Goal: Information Seeking & Learning: Check status

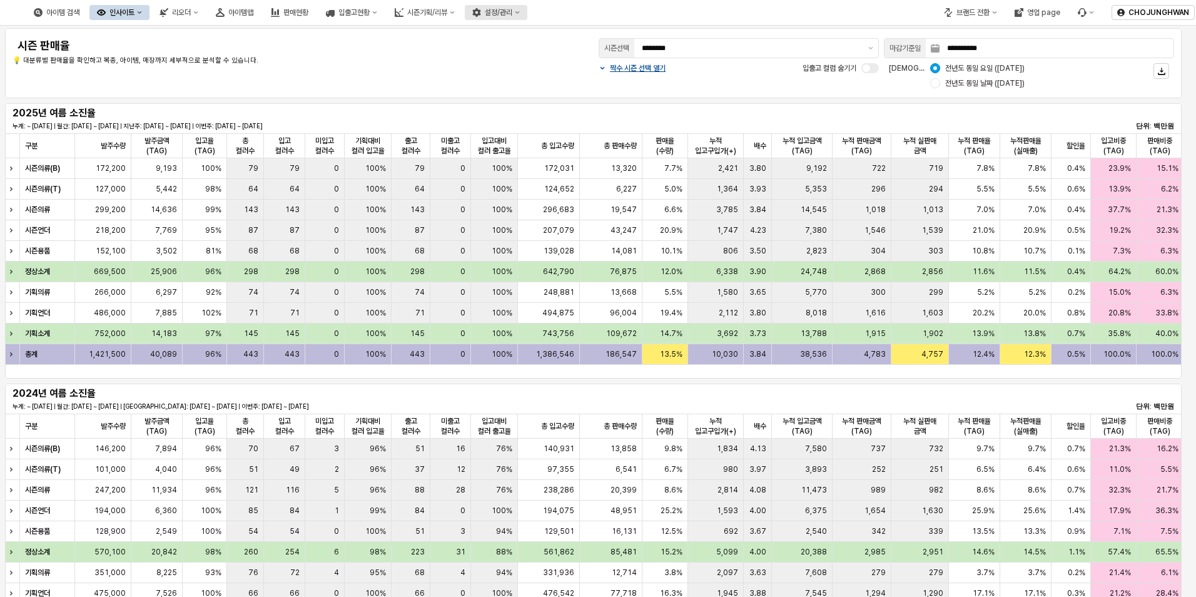
click at [512, 13] on div "설정/관리" at bounding box center [499, 12] width 28 height 9
click at [1047, 9] on div "영업 page" at bounding box center [1043, 12] width 33 height 9
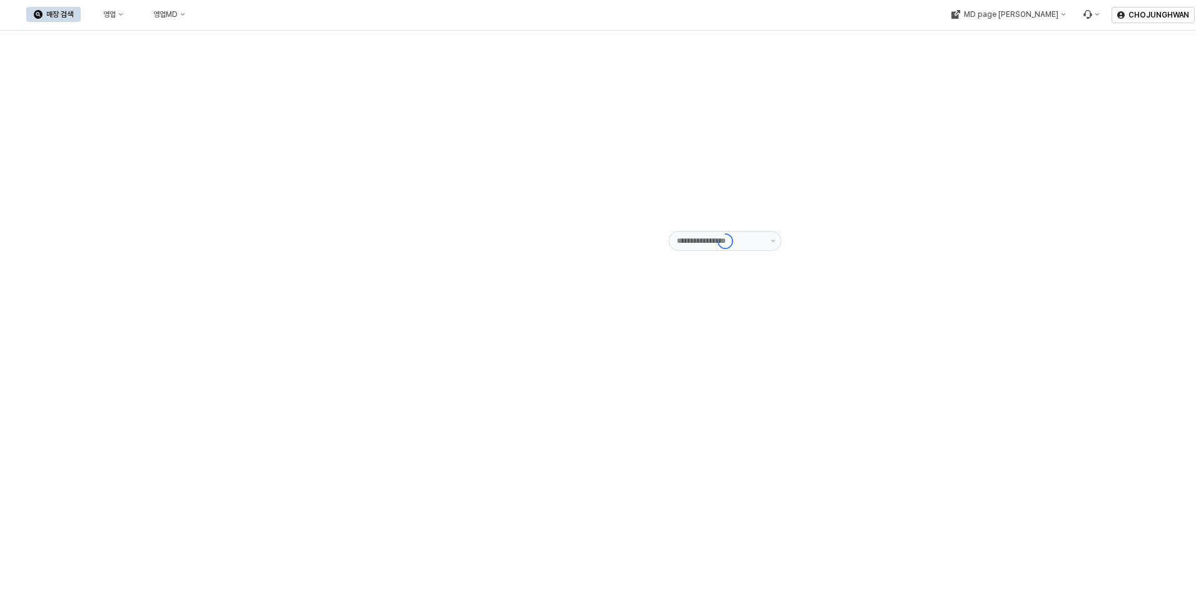
type input "******"
click at [116, 13] on div "영업" at bounding box center [109, 14] width 13 height 9
click at [227, 40] on div "목표매출 달성현황" at bounding box center [246, 38] width 66 height 10
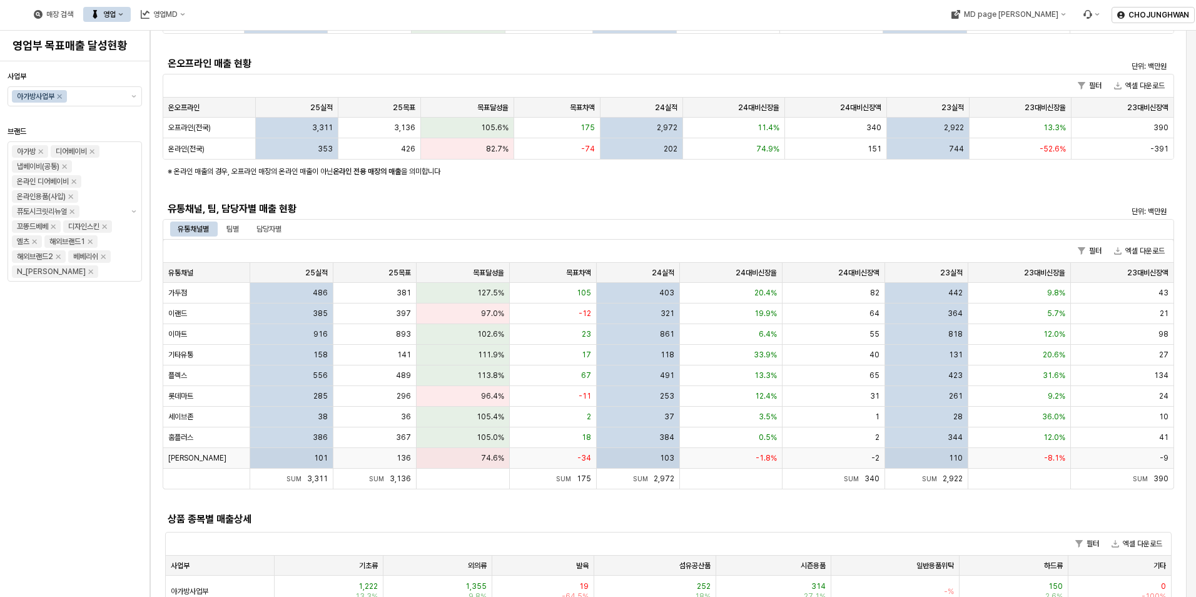
scroll to position [125, 0]
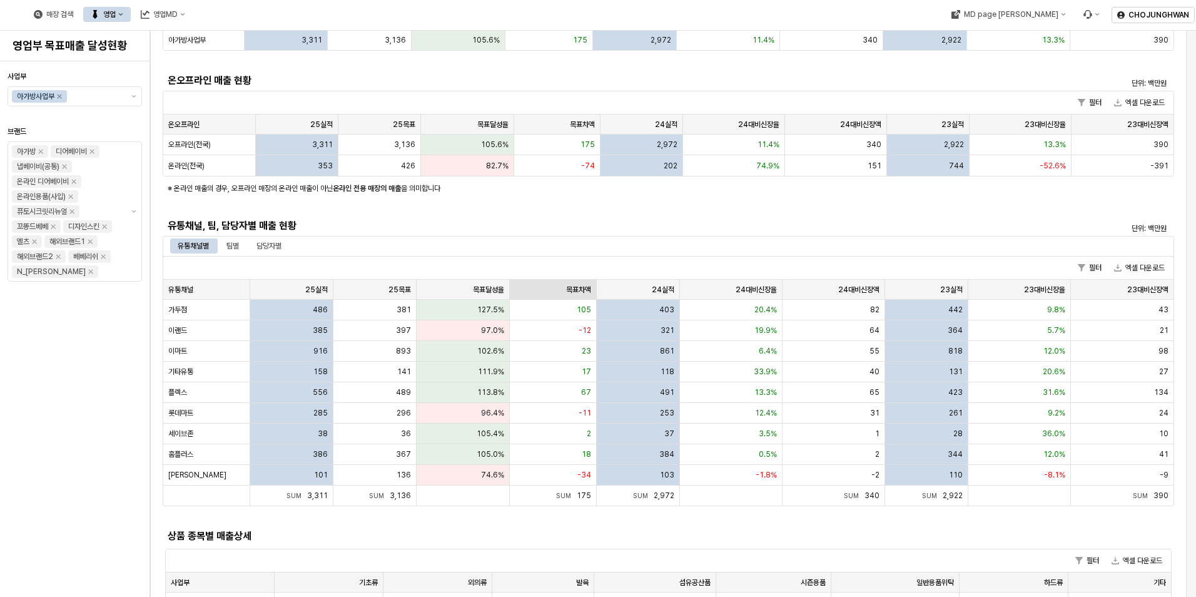
click at [582, 295] on div "목표차액 목표차액" at bounding box center [553, 290] width 87 height 20
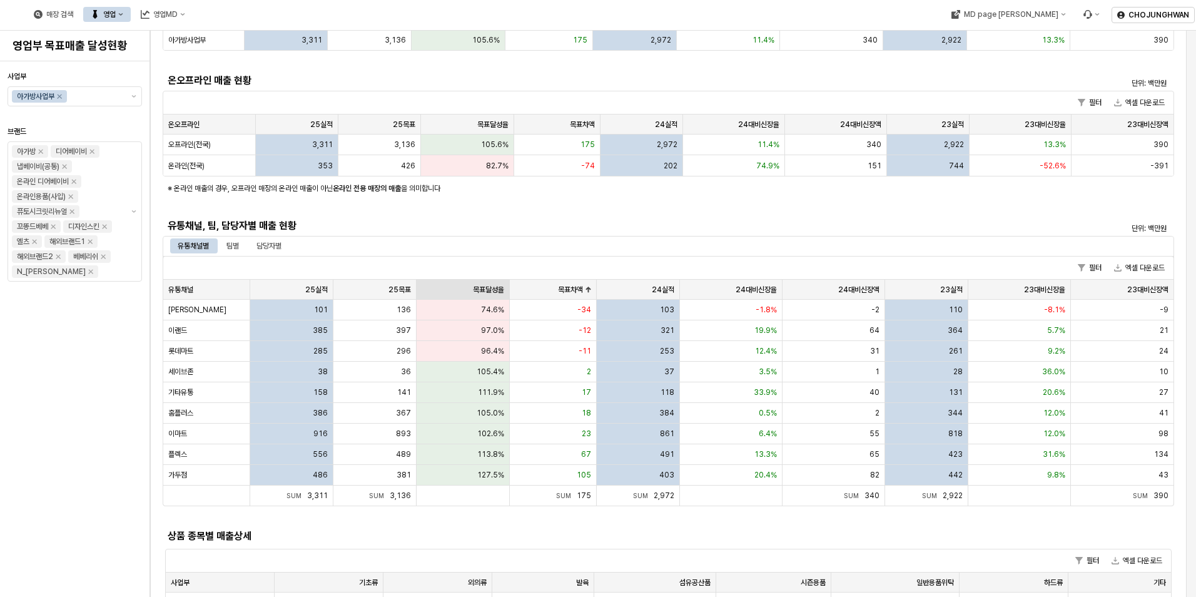
click at [488, 287] on div "목표달성율 목표달성율" at bounding box center [463, 290] width 93 height 20
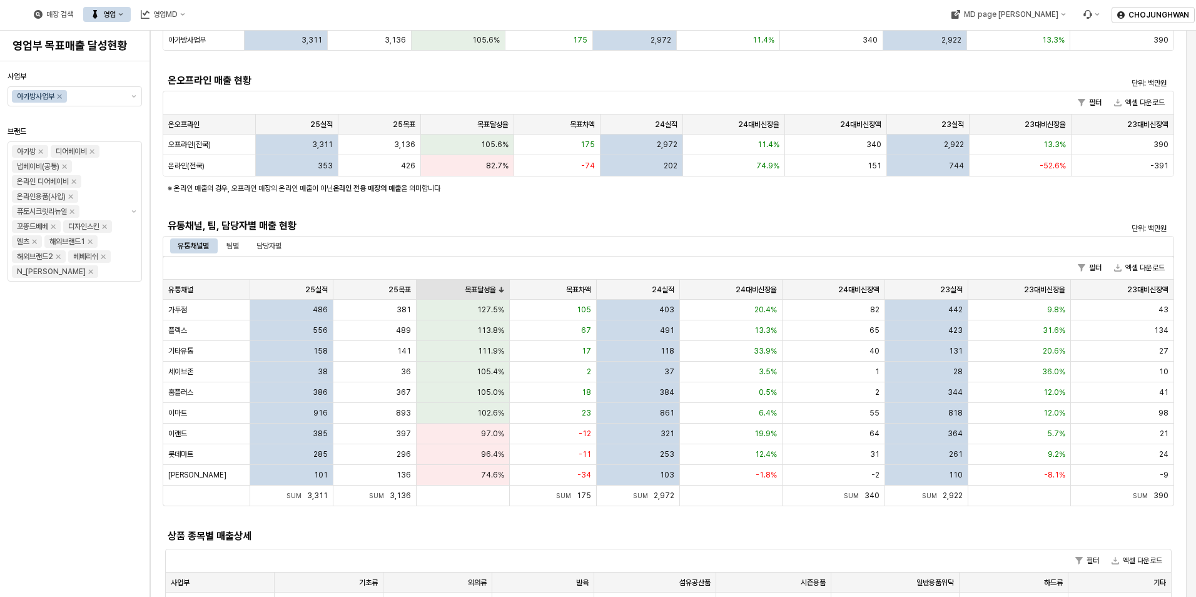
click at [501, 287] on div "목표달성율 목표달성율" at bounding box center [463, 290] width 93 height 20
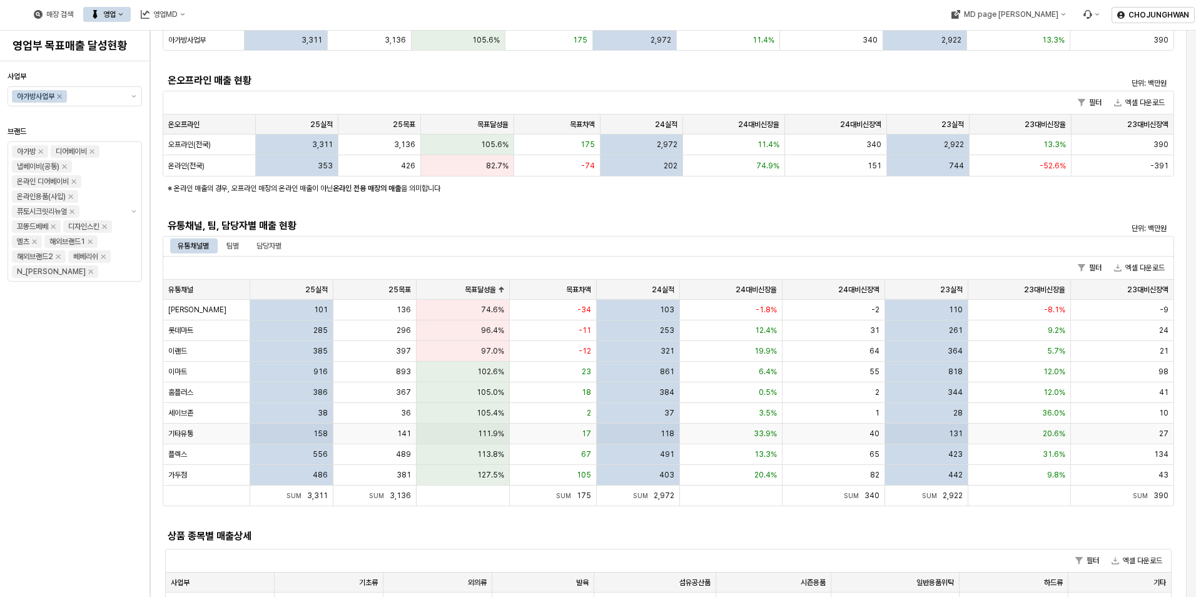
click at [186, 426] on div "기타유통" at bounding box center [206, 434] width 87 height 21
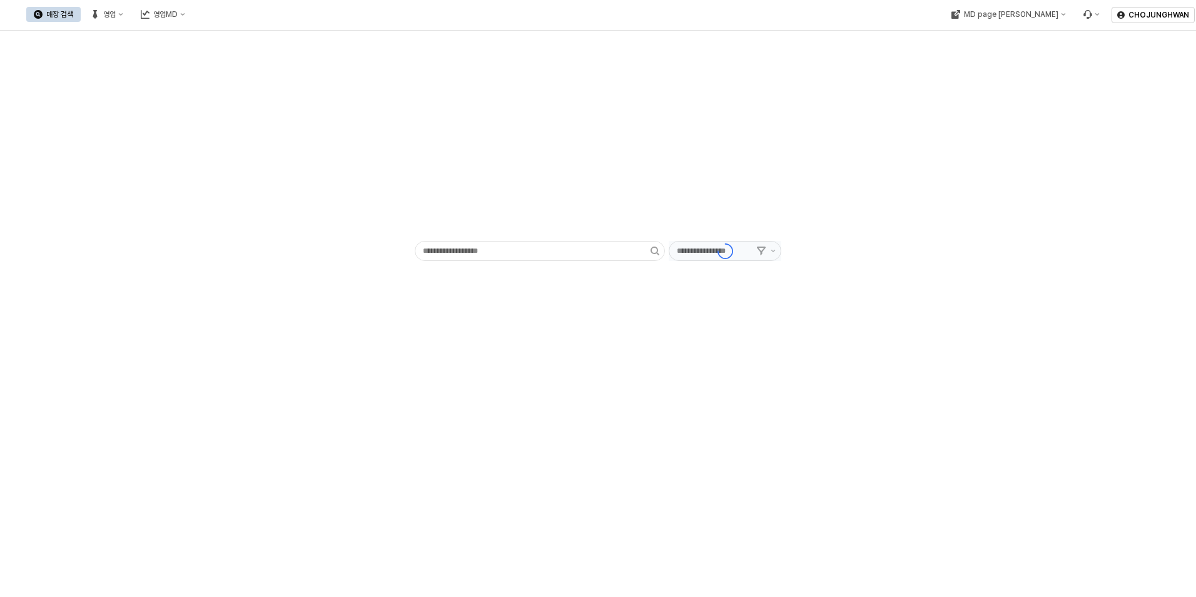
type input "******"
click at [116, 13] on div "영업" at bounding box center [109, 14] width 13 height 9
click at [219, 35] on div "목표매출 달성현황" at bounding box center [246, 38] width 66 height 10
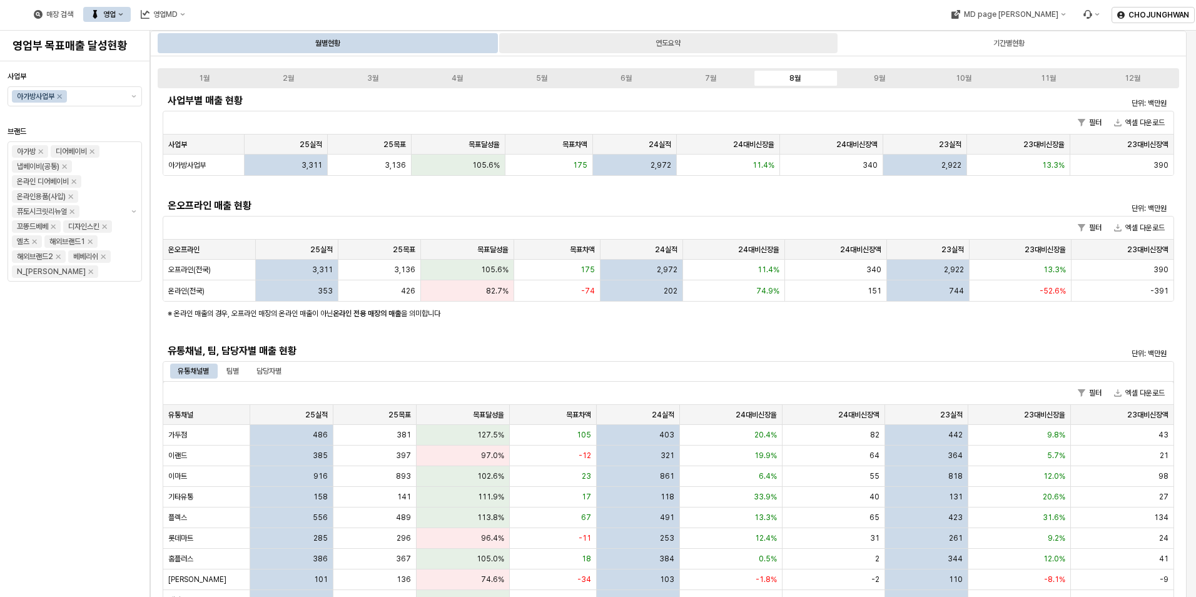
click at [664, 40] on div "연도요약" at bounding box center [668, 43] width 25 height 15
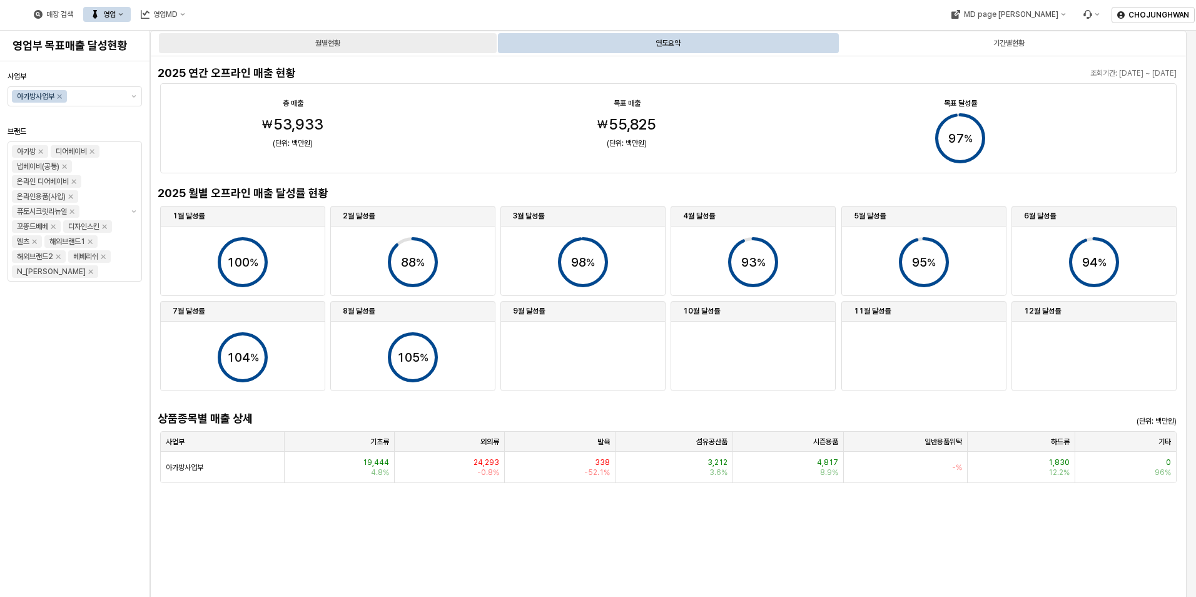
click at [367, 46] on div "월별현황" at bounding box center [328, 43] width 338 height 20
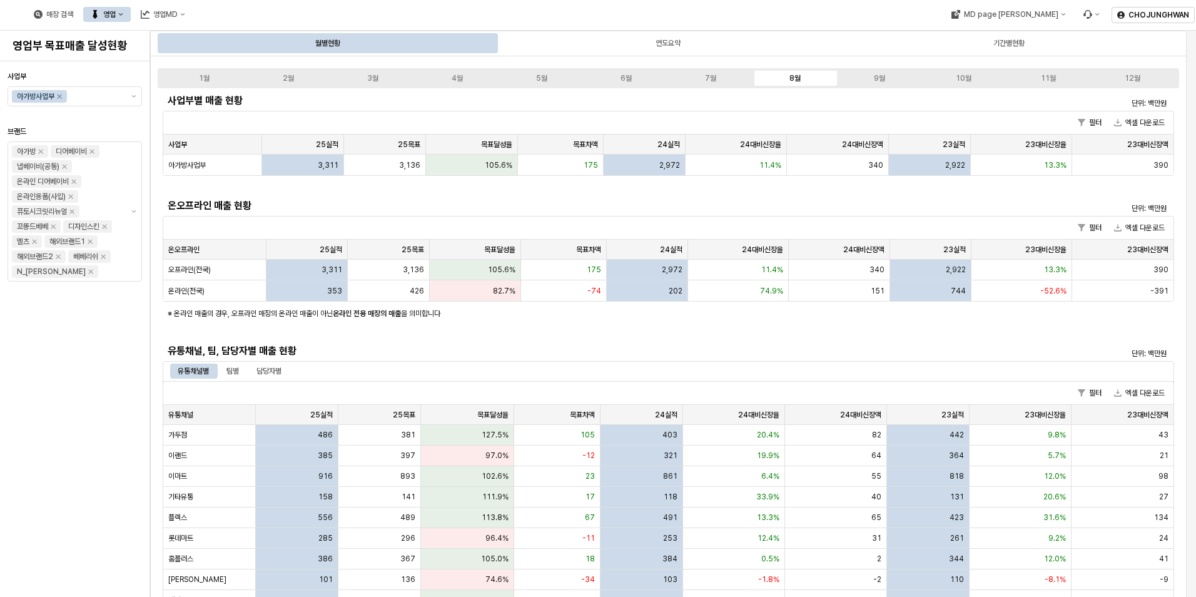
click at [123, 12] on icon "영업" at bounding box center [120, 14] width 5 height 5
click at [178, 13] on div "영업MD" at bounding box center [165, 14] width 24 height 9
click at [295, 77] on div "판매유형별 매출 현황" at bounding box center [297, 80] width 66 height 10
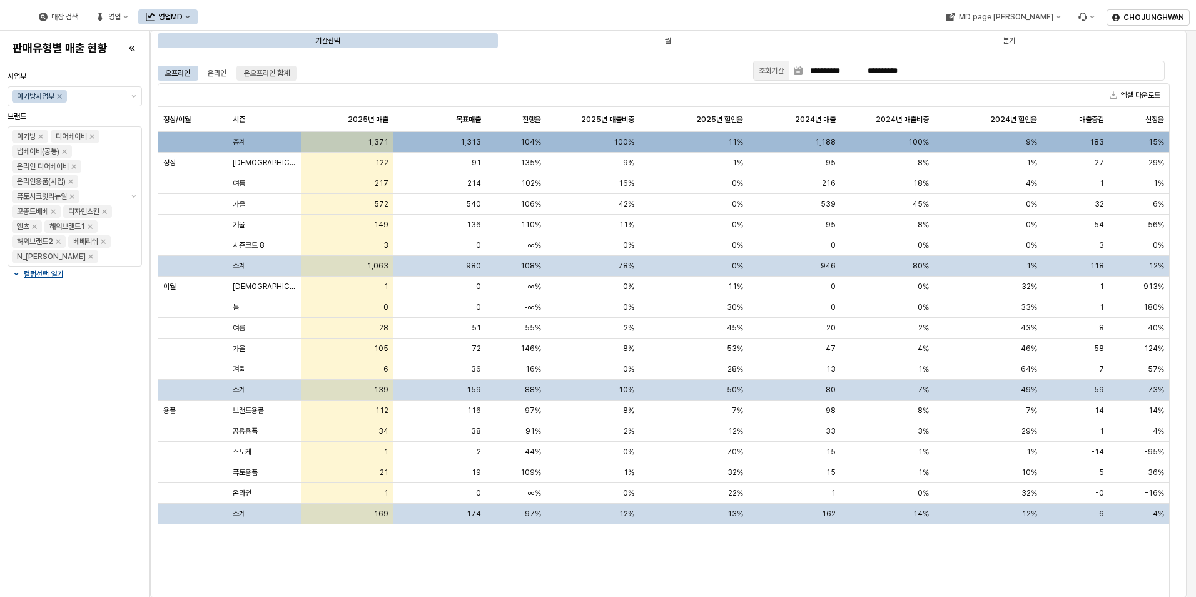
click at [281, 71] on div "온오프라인 합계" at bounding box center [267, 73] width 46 height 15
click at [179, 77] on div "오프라인" at bounding box center [177, 73] width 25 height 15
click at [219, 76] on div "온라인" at bounding box center [217, 73] width 19 height 15
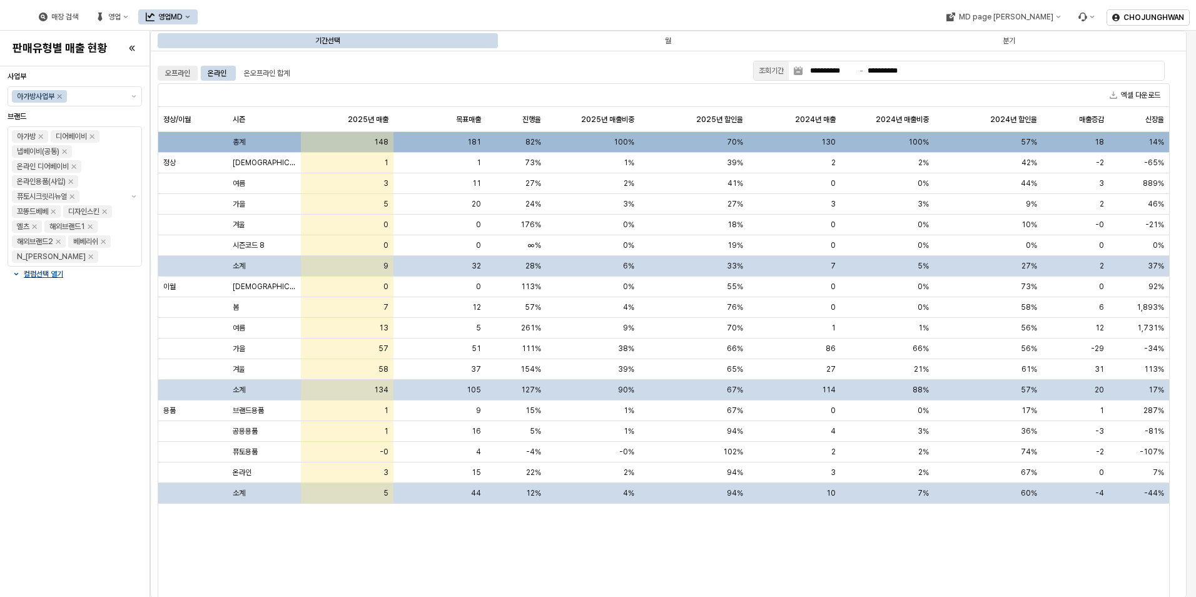
click at [183, 76] on div "오프라인" at bounding box center [177, 73] width 25 height 15
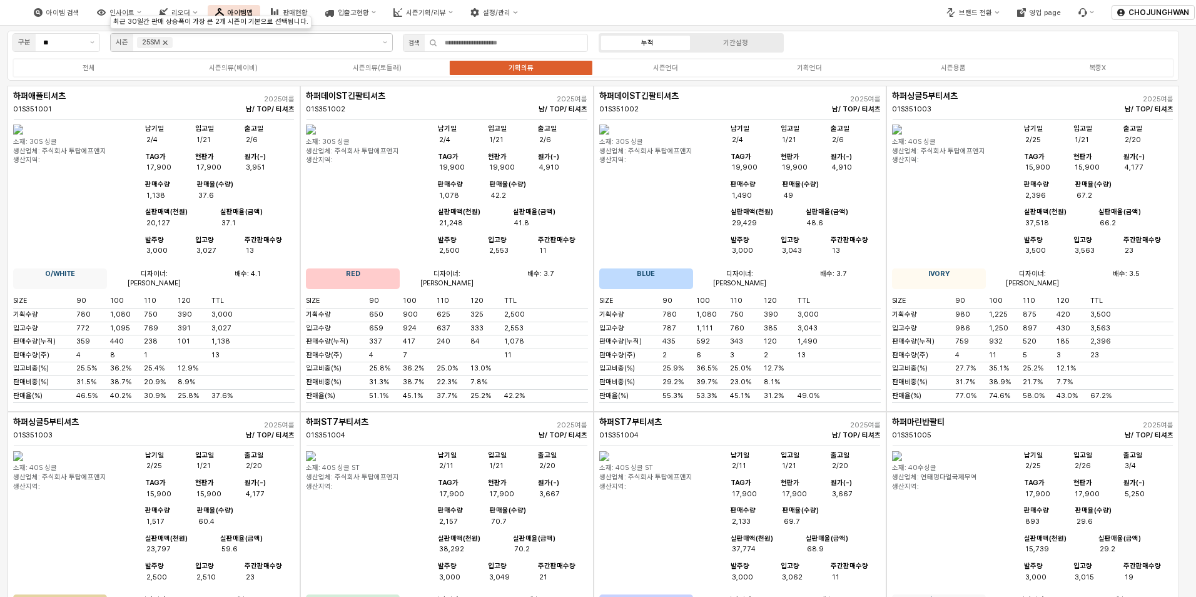
click at [170, 43] on icon "Remove 25SM" at bounding box center [165, 43] width 10 height 10
click at [94, 44] on button "제안 사항 표시" at bounding box center [92, 43] width 14 height 18
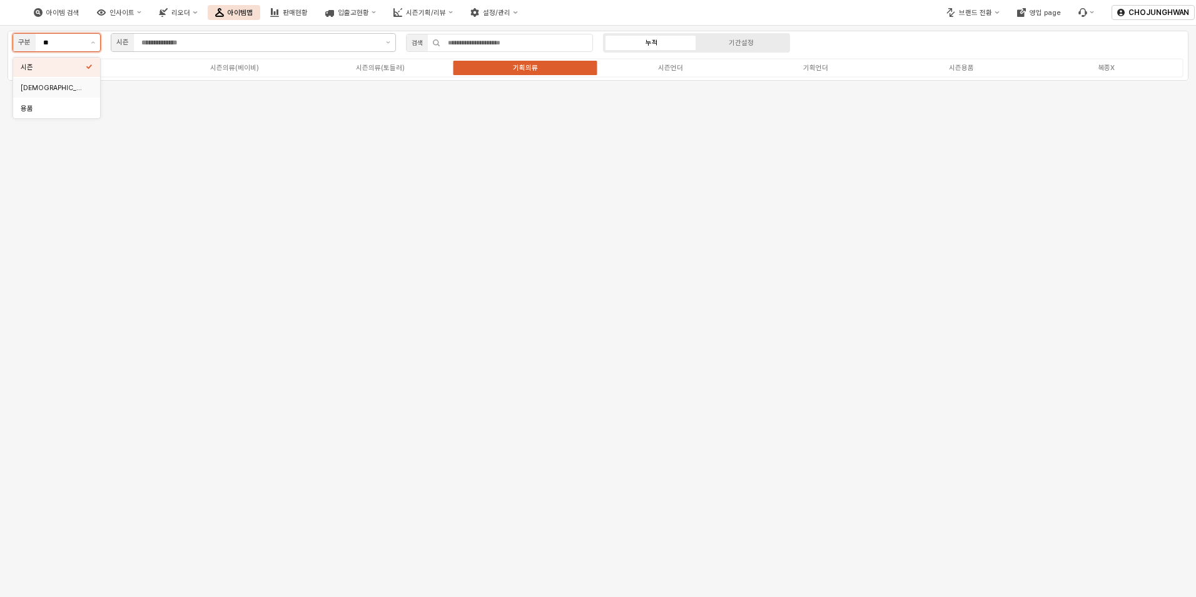
click at [78, 94] on div "[DEMOGRAPHIC_DATA]" at bounding box center [56, 87] width 87 height 19
type input "***"
click at [222, 46] on icon "Remove 2025(S)" at bounding box center [221, 43] width 10 height 10
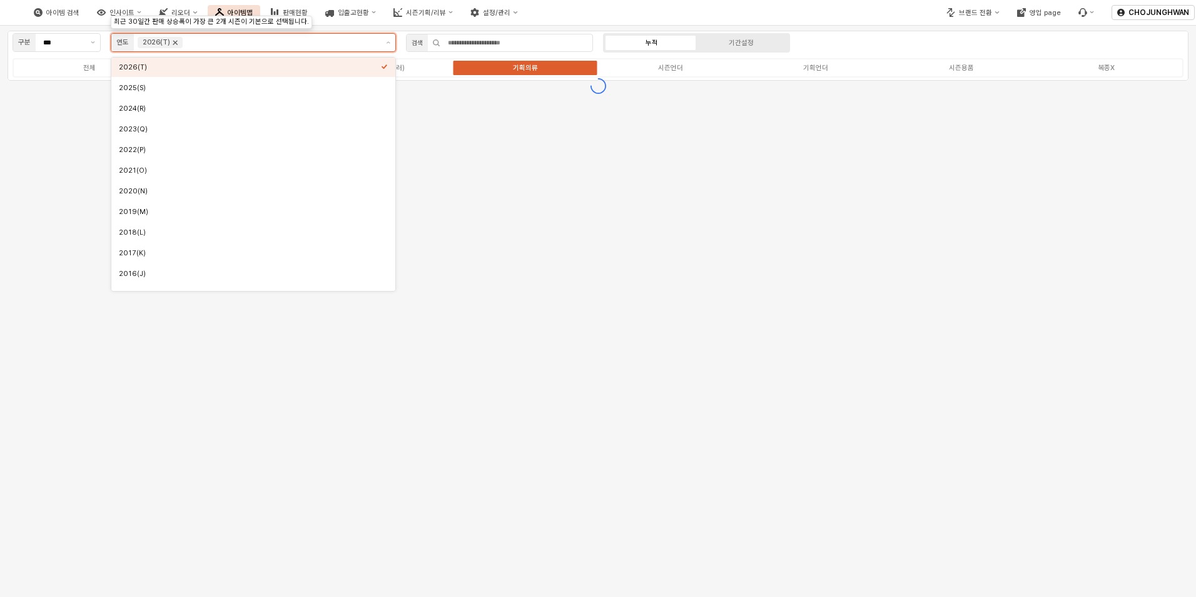
click at [176, 41] on icon "Remove 2026(T)" at bounding box center [175, 43] width 10 height 10
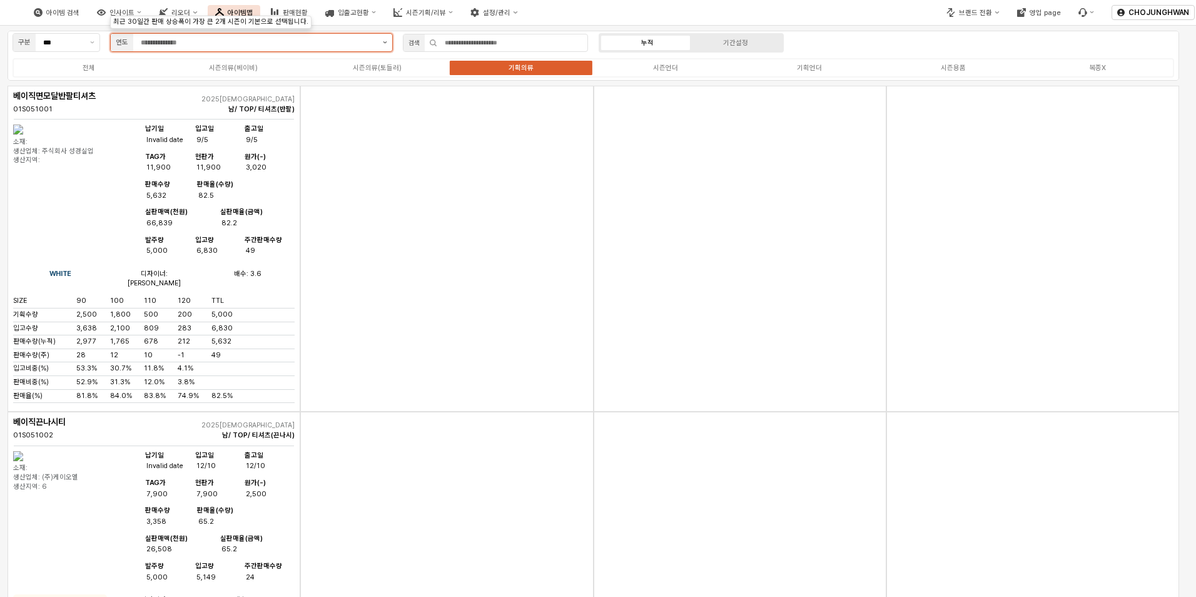
click at [382, 46] on button "제안 사항 표시" at bounding box center [385, 43] width 14 height 18
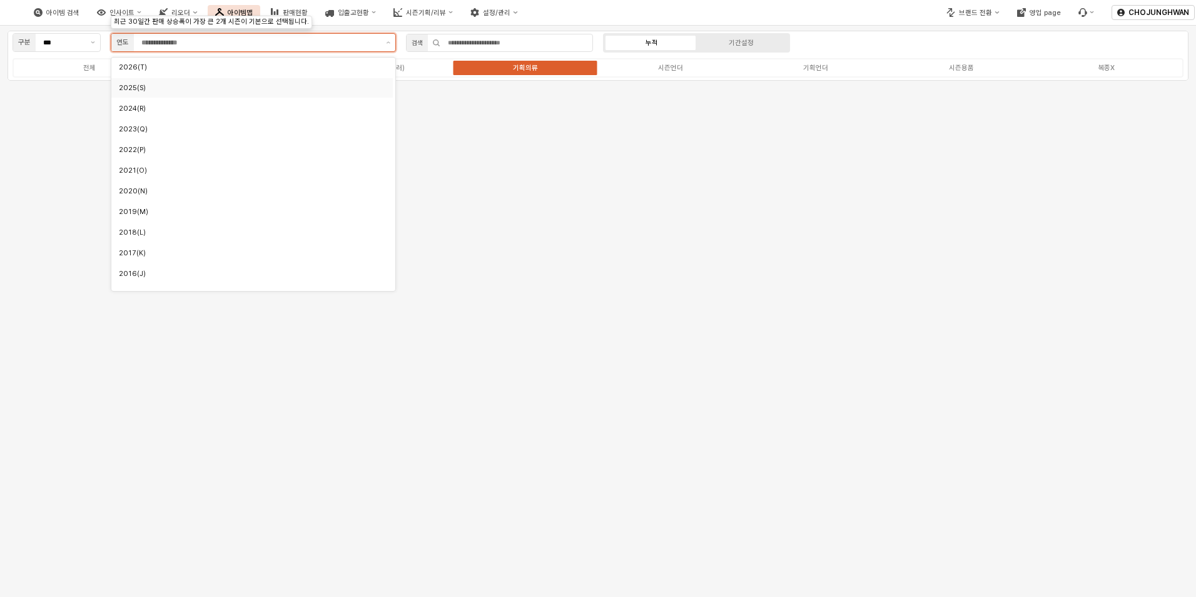
click at [254, 86] on div "2025(S)" at bounding box center [249, 87] width 260 height 9
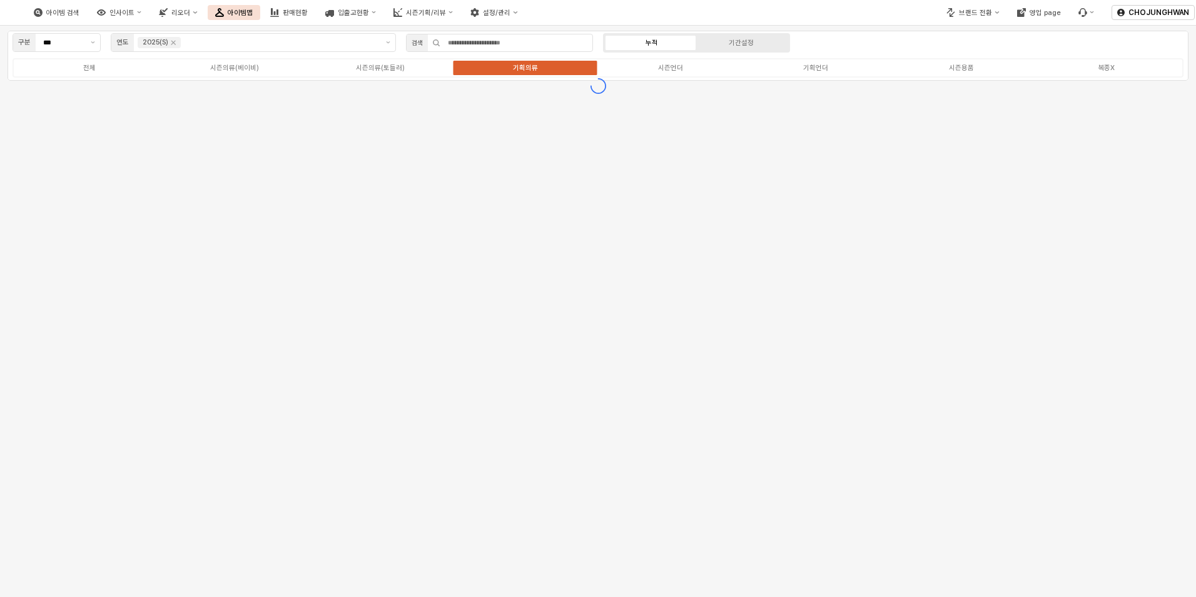
click at [664, 230] on div "구분 *** 연도 2025(S) 검색 누적 기간설정 전체 시즌의류(베이비) 시즌의류(토들러) 기획의류 시즌언더 기획언더 시즌용품 복종X" at bounding box center [598, 311] width 1196 height 571
click at [823, 68] on div "기획언더" at bounding box center [815, 68] width 25 height 8
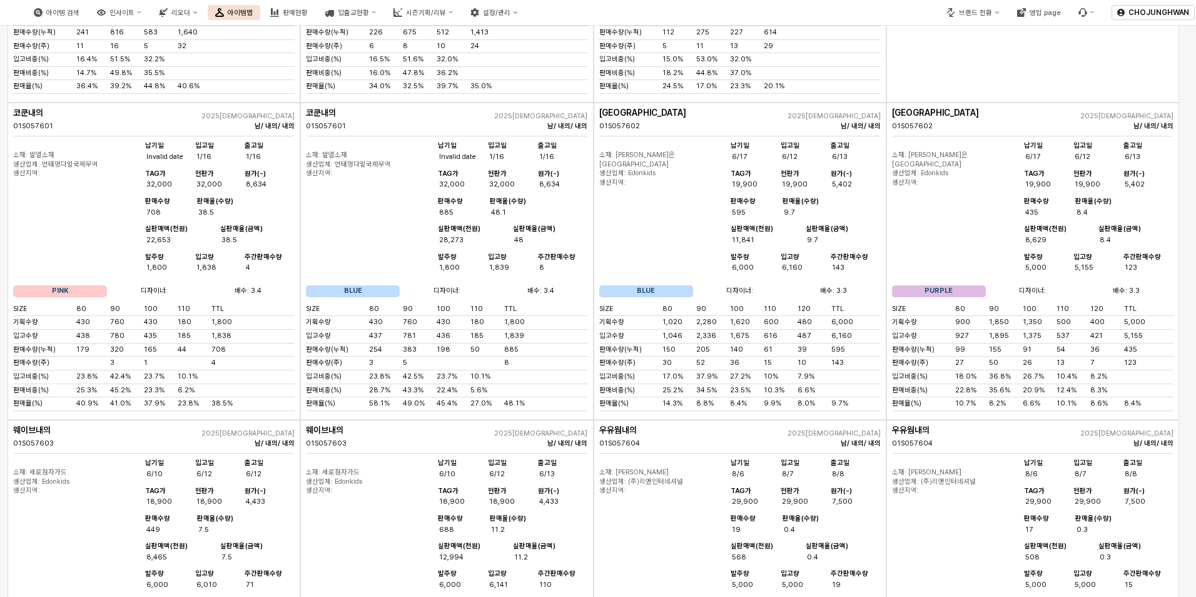
scroll to position [1523, 0]
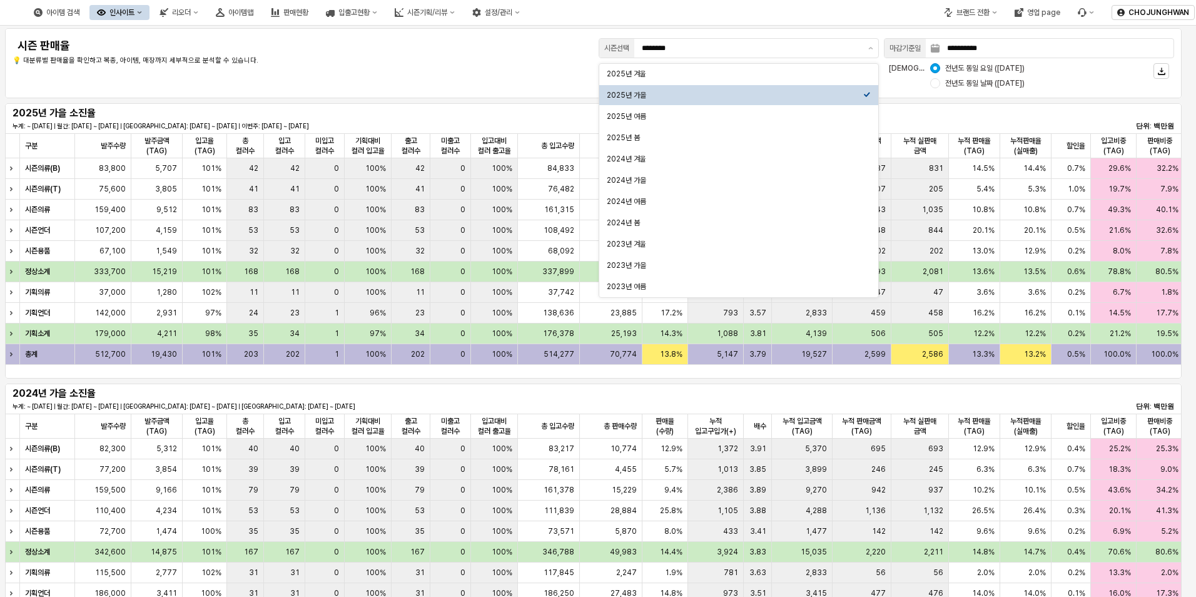
click at [452, 66] on div "**********" at bounding box center [594, 63] width 1162 height 55
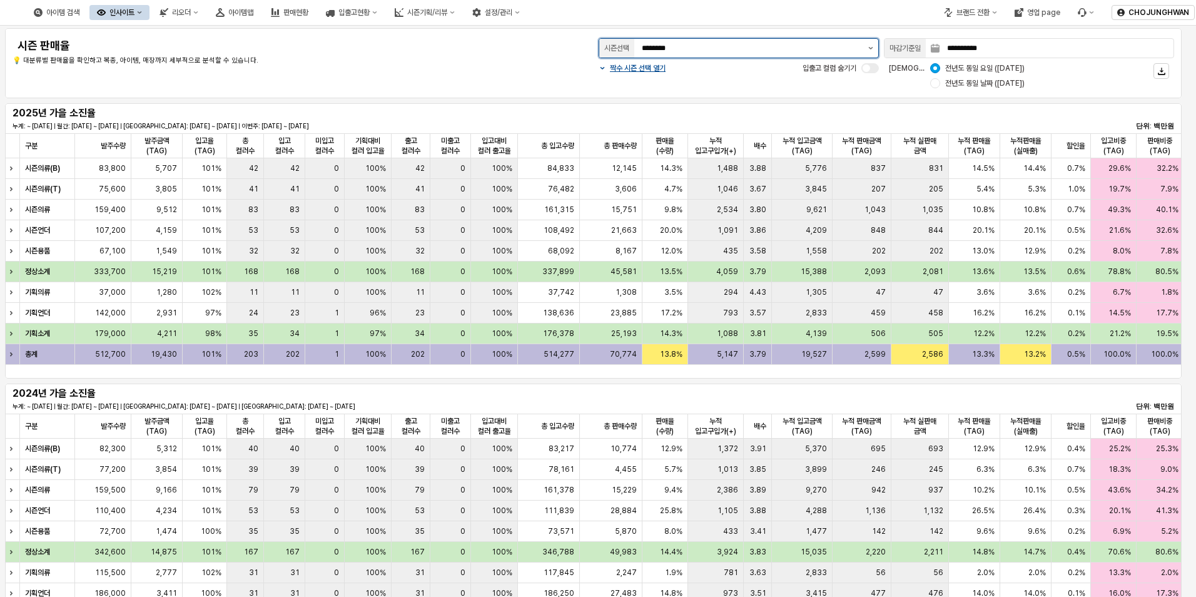
click at [872, 49] on icon "제안 사항 표시" at bounding box center [870, 48] width 5 height 3
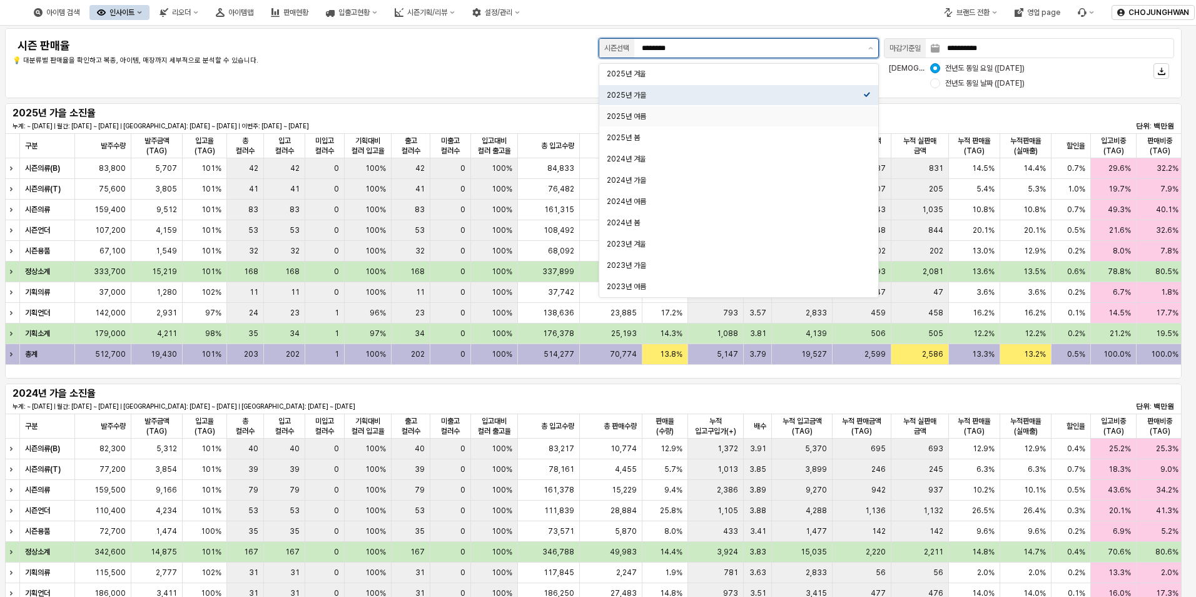
click at [770, 118] on div "2025년 여름" at bounding box center [735, 116] width 257 height 10
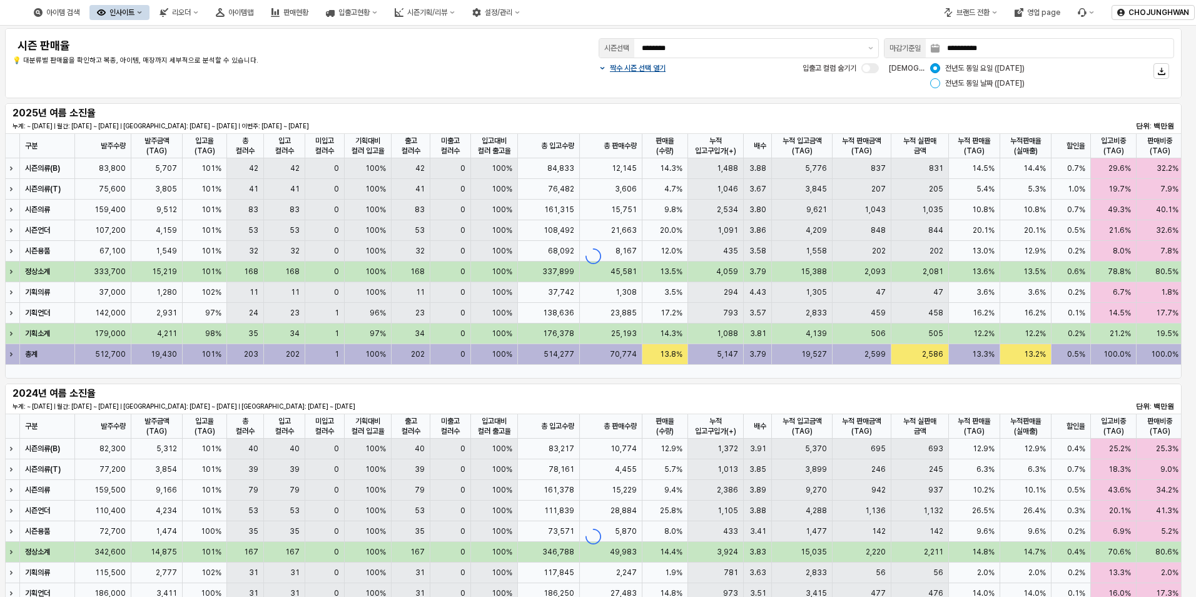
click at [939, 83] on div "App Frame" at bounding box center [935, 83] width 10 height 10
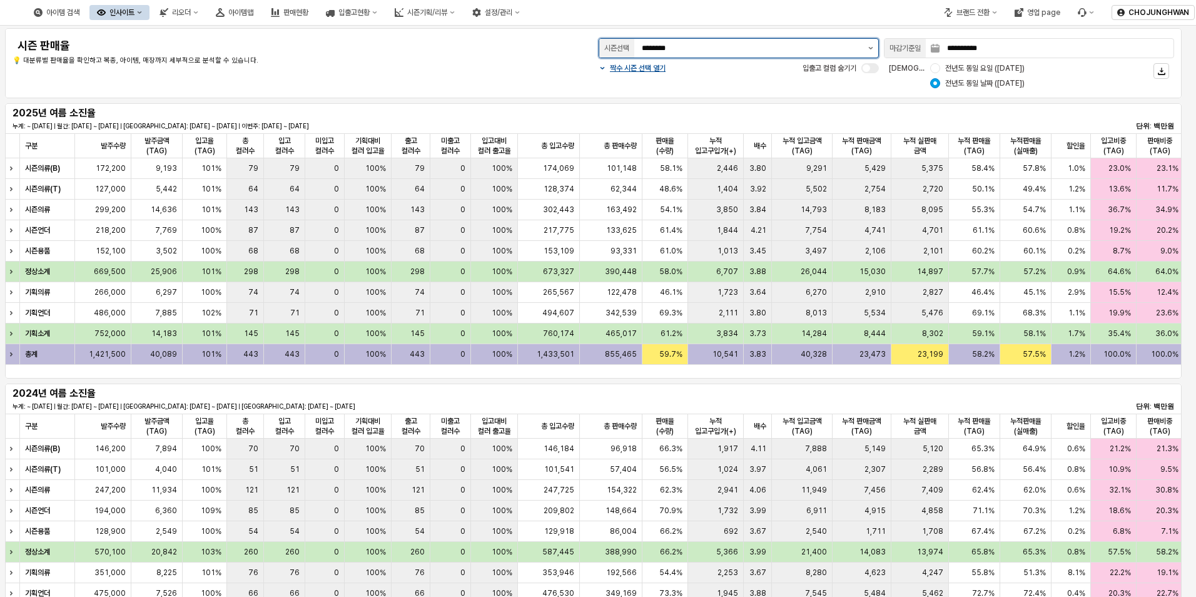
click at [867, 49] on button "제안 사항 표시" at bounding box center [870, 48] width 15 height 19
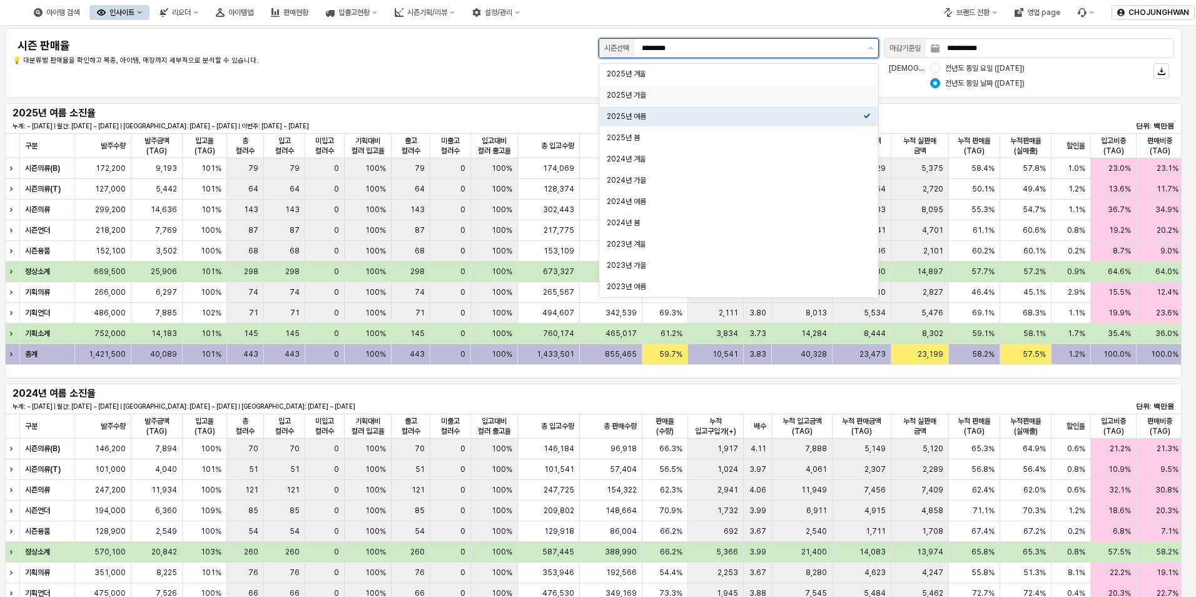
click at [788, 98] on div "2025년 가을" at bounding box center [735, 95] width 257 height 10
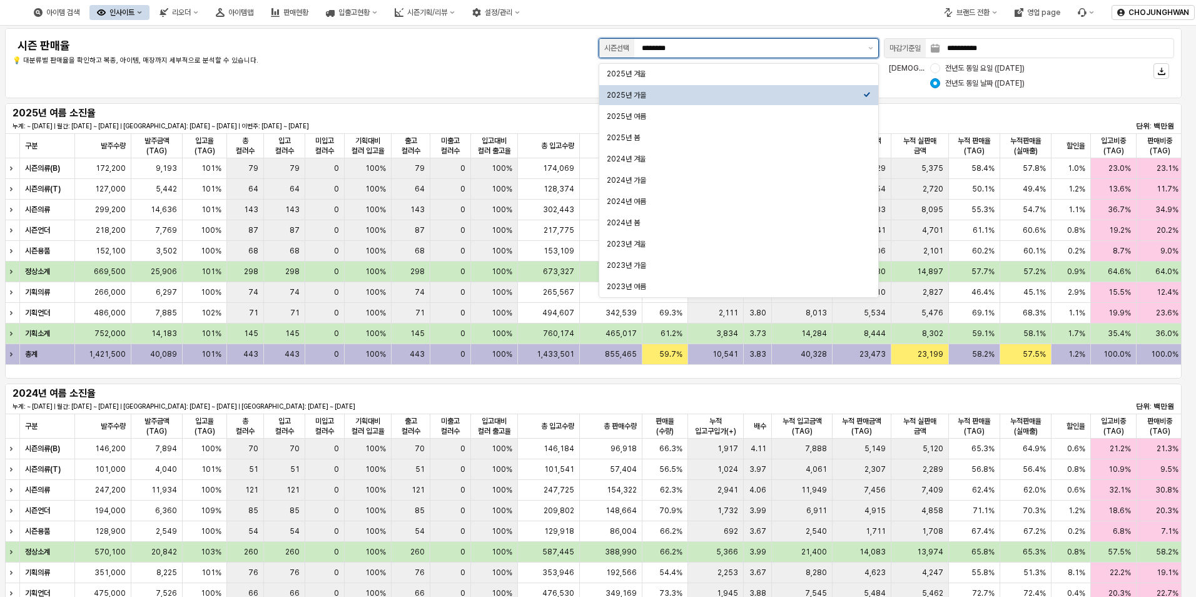
type input "********"
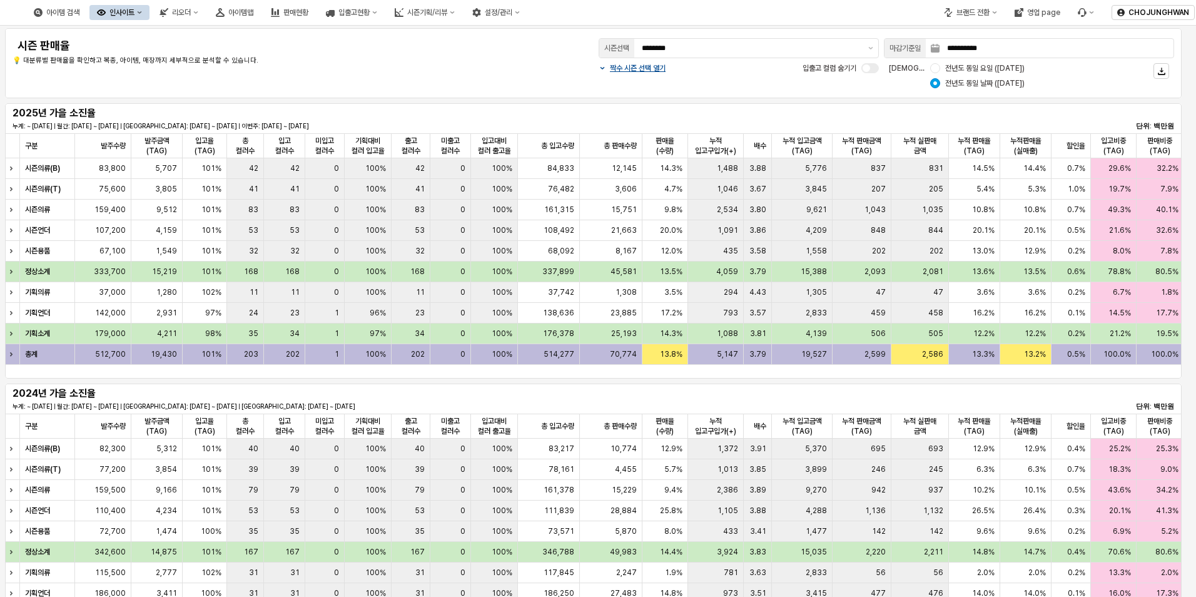
click at [449, 86] on div "**********" at bounding box center [594, 63] width 1162 height 55
click at [447, 80] on div "**********" at bounding box center [594, 63] width 1162 height 55
